Goal: Register for event/course

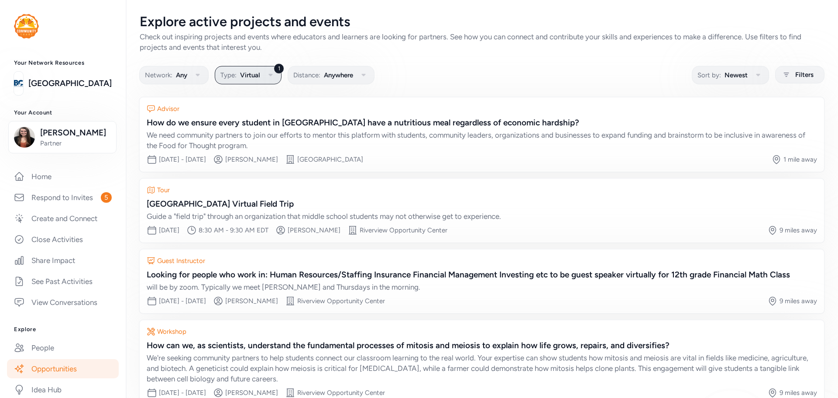
click at [245, 76] on span "Virtual" at bounding box center [250, 75] width 20 height 10
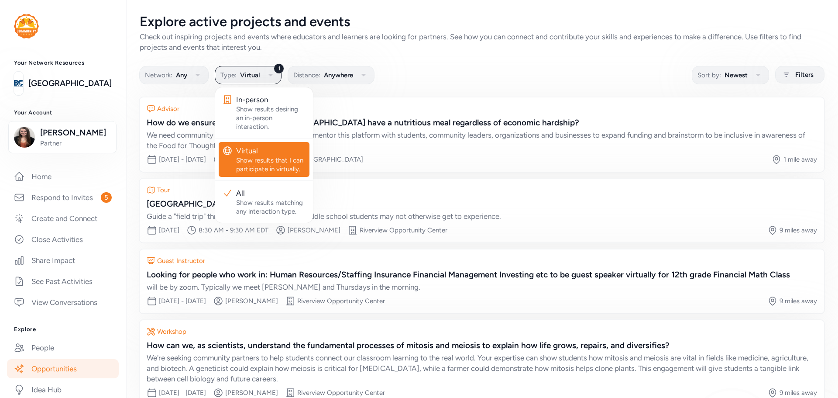
click at [264, 165] on div "Show results that I can participate in virtually." at bounding box center [271, 164] width 70 height 17
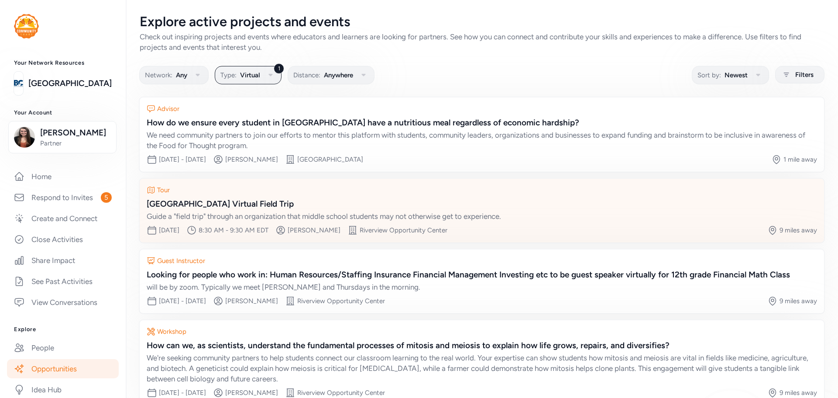
click at [296, 206] on div "[GEOGRAPHIC_DATA] Virtual Field Trip" at bounding box center [482, 204] width 670 height 12
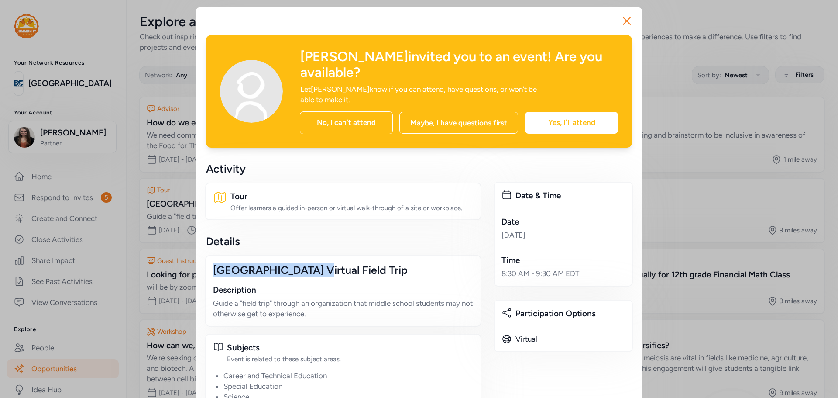
drag, startPoint x: 210, startPoint y: 246, endPoint x: 312, endPoint y: 244, distance: 102.1
click at [312, 263] on div "[GEOGRAPHIC_DATA] Virtual Field Trip" at bounding box center [343, 270] width 261 height 14
copy div "[GEOGRAPHIC_DATA]"
click at [244, 263] on div "[GEOGRAPHIC_DATA] Virtual Field Trip" at bounding box center [343, 270] width 261 height 14
drag, startPoint x: 211, startPoint y: 247, endPoint x: 310, endPoint y: 249, distance: 99.1
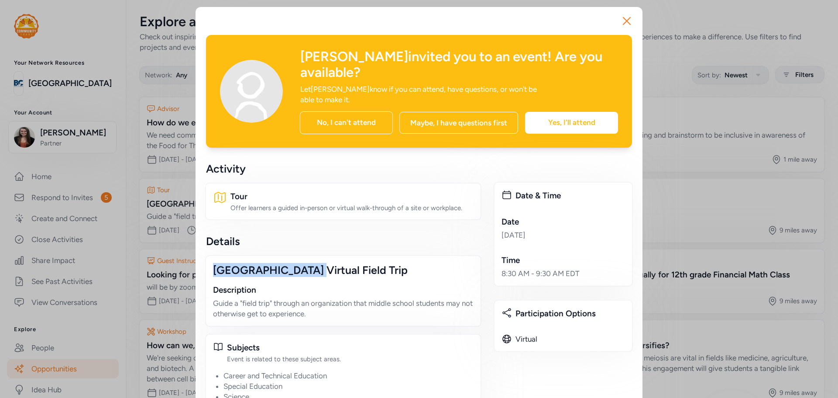
click at [310, 263] on div "[GEOGRAPHIC_DATA] Virtual Field Trip" at bounding box center [343, 270] width 261 height 14
copy div "[GEOGRAPHIC_DATA]"
click at [623, 19] on icon "button" at bounding box center [626, 20] width 7 height 7
